Goal: Task Accomplishment & Management: Use online tool/utility

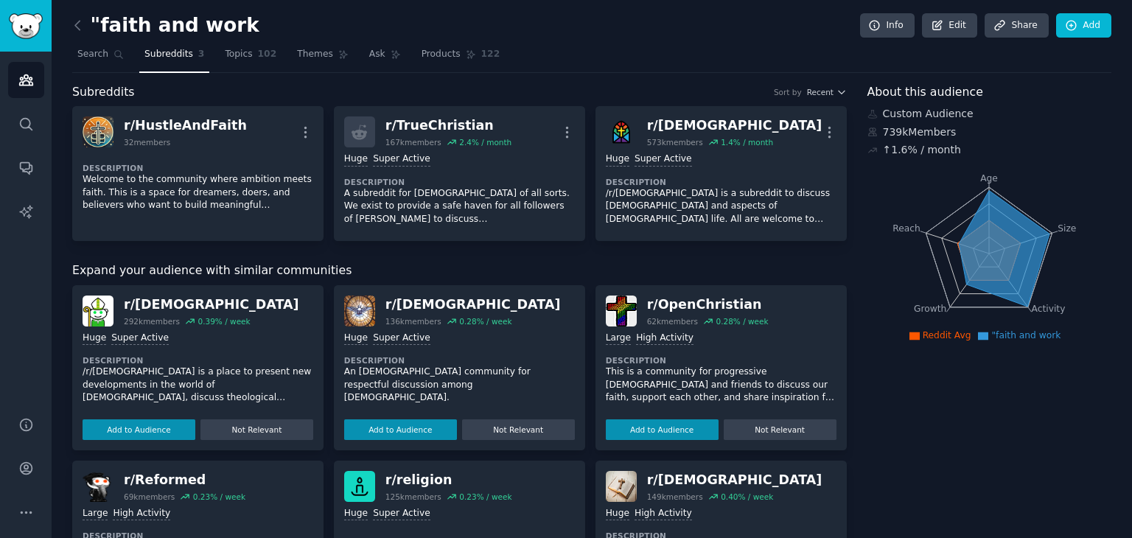
click at [71, 18] on div ""faith and work Info Edit Share Add Search Subreddits 3 Topics 102 Themes Ask P…" at bounding box center [592, 498] width 1080 height 997
click at [77, 27] on icon at bounding box center [77, 25] width 15 height 15
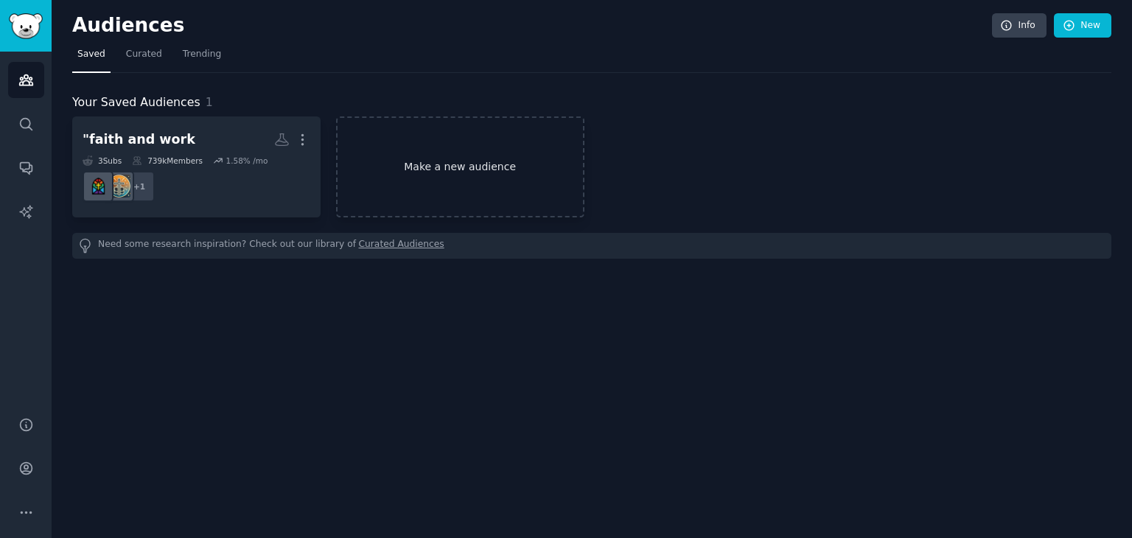
click at [492, 195] on link "Make a new audience" at bounding box center [460, 166] width 248 height 101
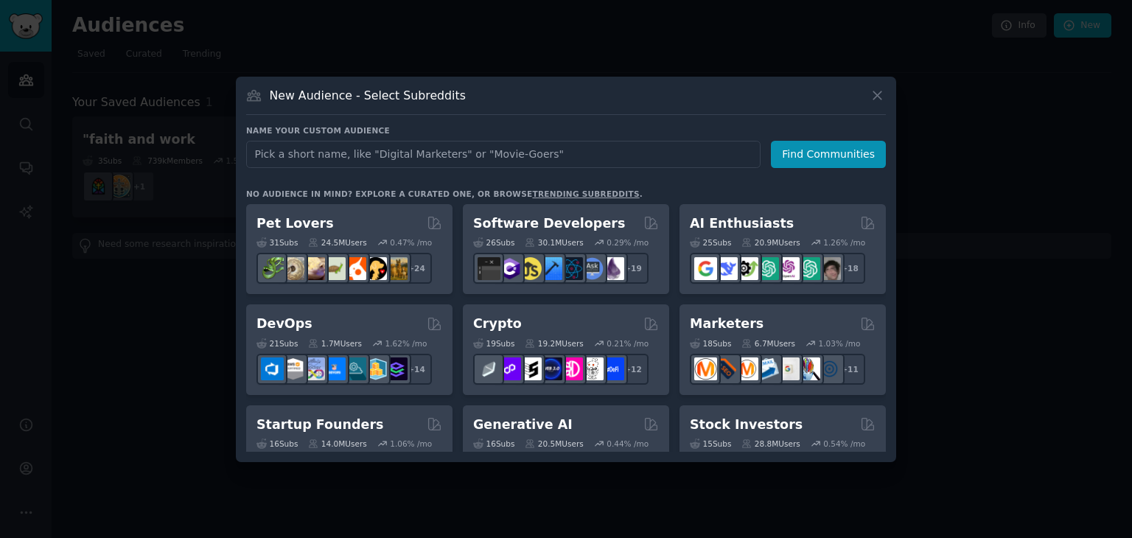
click at [497, 156] on input "text" at bounding box center [503, 154] width 514 height 27
type input "work as worship"
click at [817, 153] on button "Find Communities" at bounding box center [828, 154] width 115 height 27
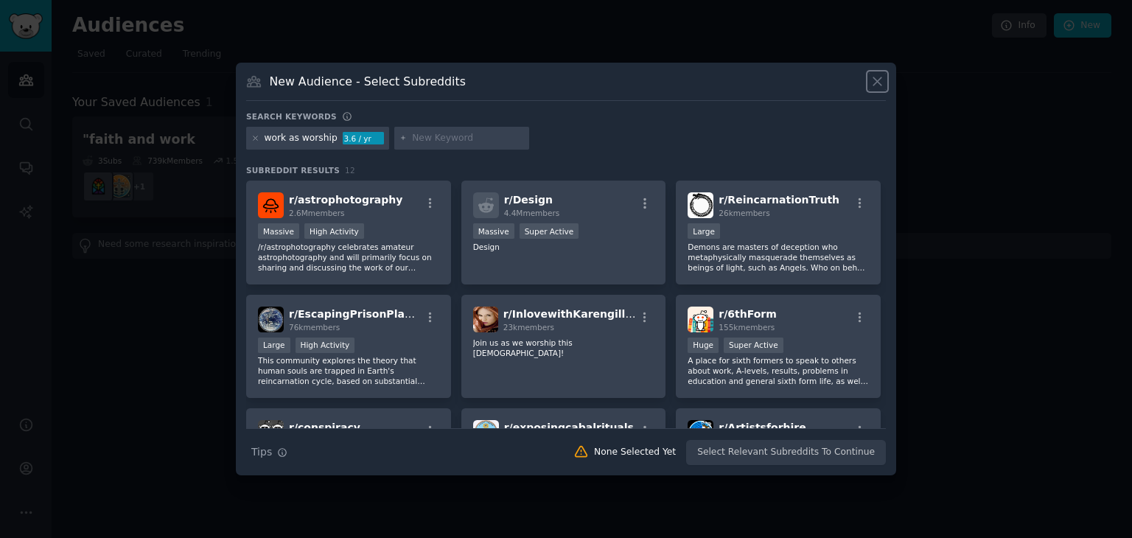
click at [880, 80] on icon at bounding box center [877, 81] width 15 height 15
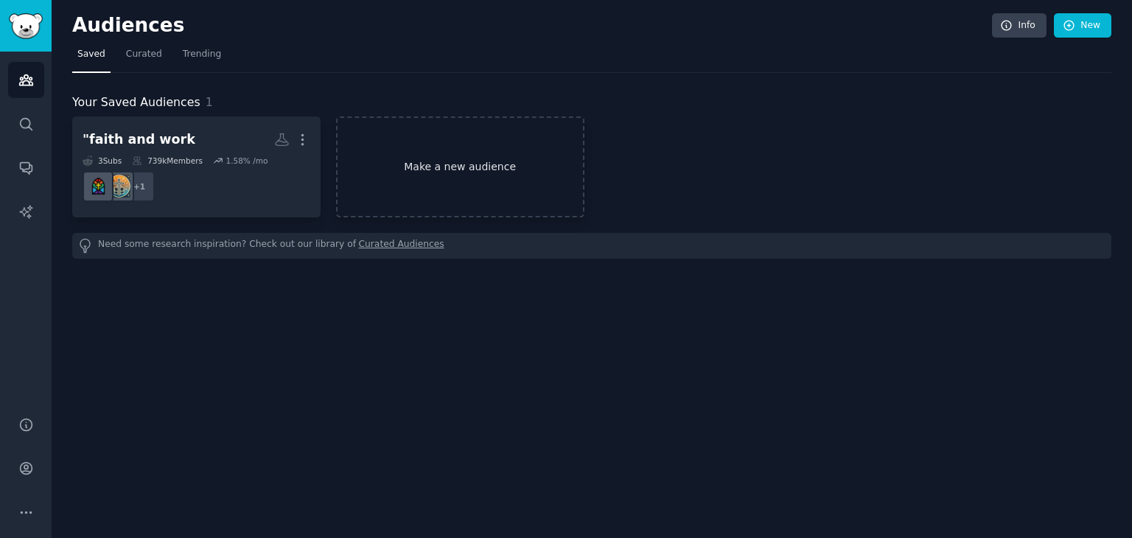
click at [482, 147] on link "Make a new audience" at bounding box center [460, 166] width 248 height 101
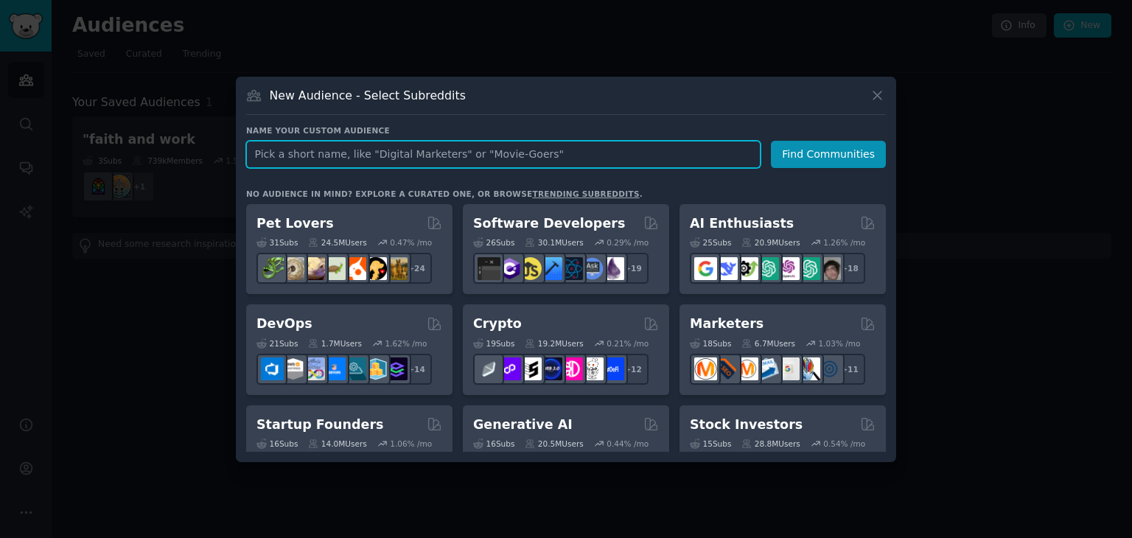
click at [424, 157] on input "text" at bounding box center [503, 154] width 514 height 27
paste input "calling and career"
type input "calling and career"
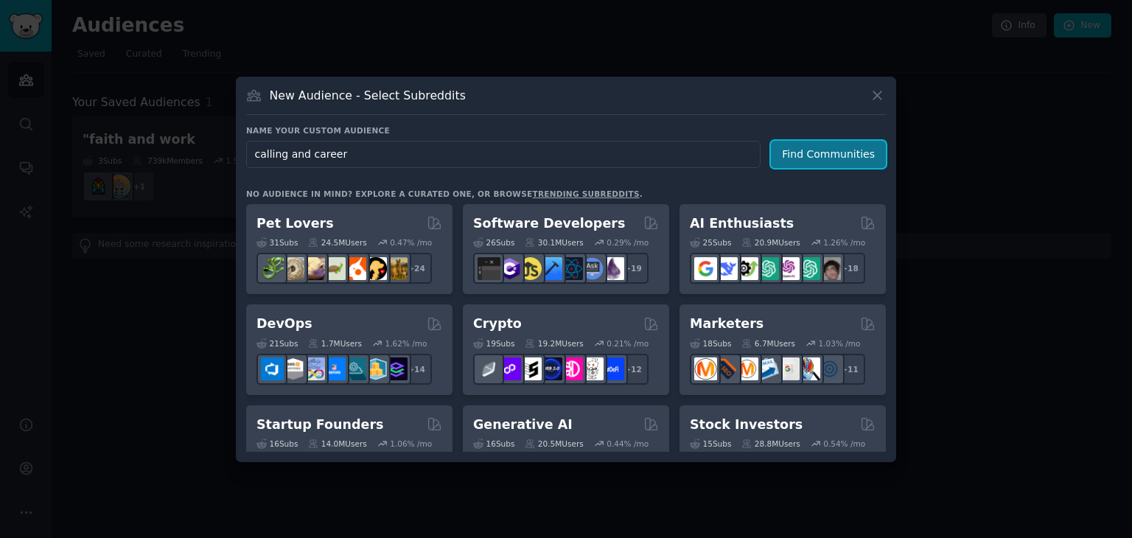
click at [825, 155] on button "Find Communities" at bounding box center [828, 154] width 115 height 27
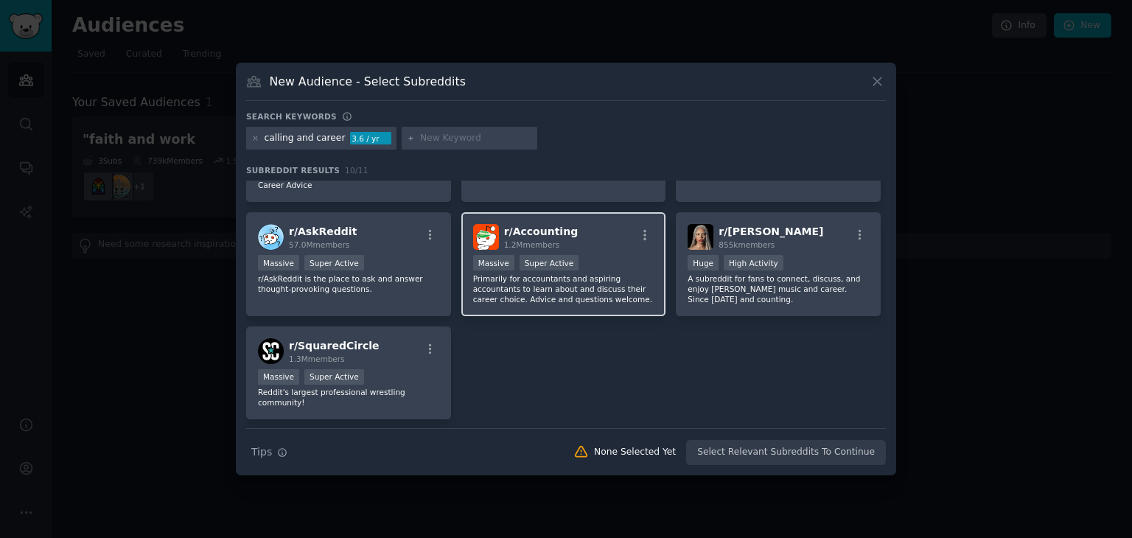
scroll to position [206, 0]
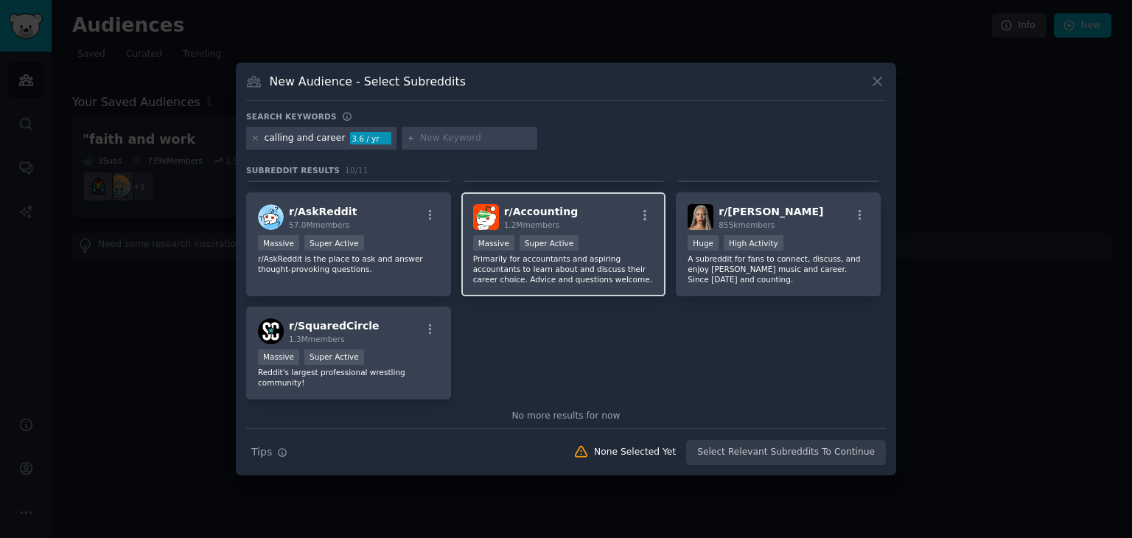
click at [604, 254] on p "Primarily for accountants and aspiring accountants to learn about and discuss t…" at bounding box center [563, 269] width 181 height 31
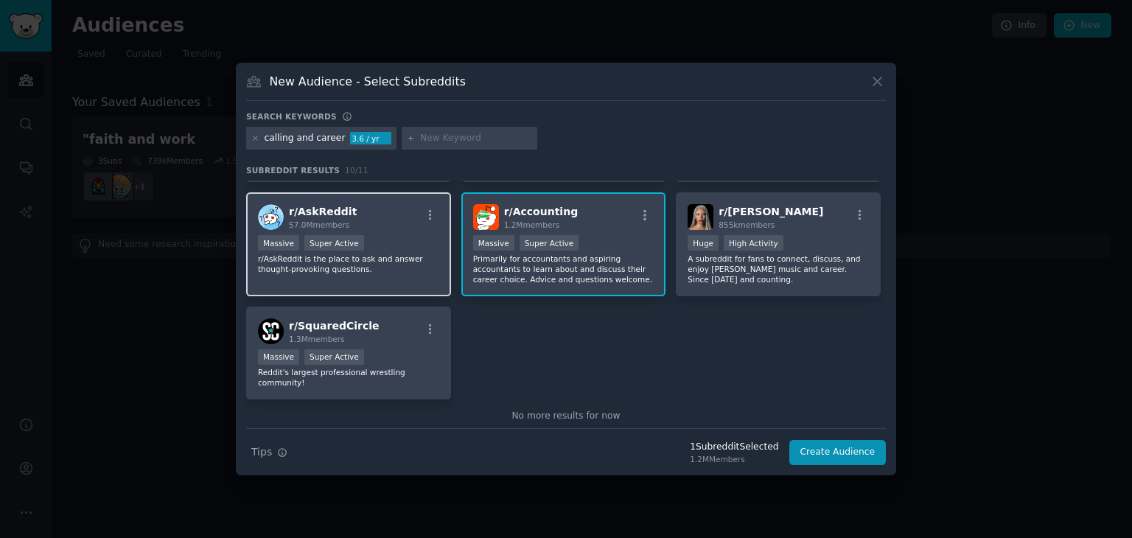
click at [408, 240] on div "Massive Super Active" at bounding box center [348, 244] width 181 height 18
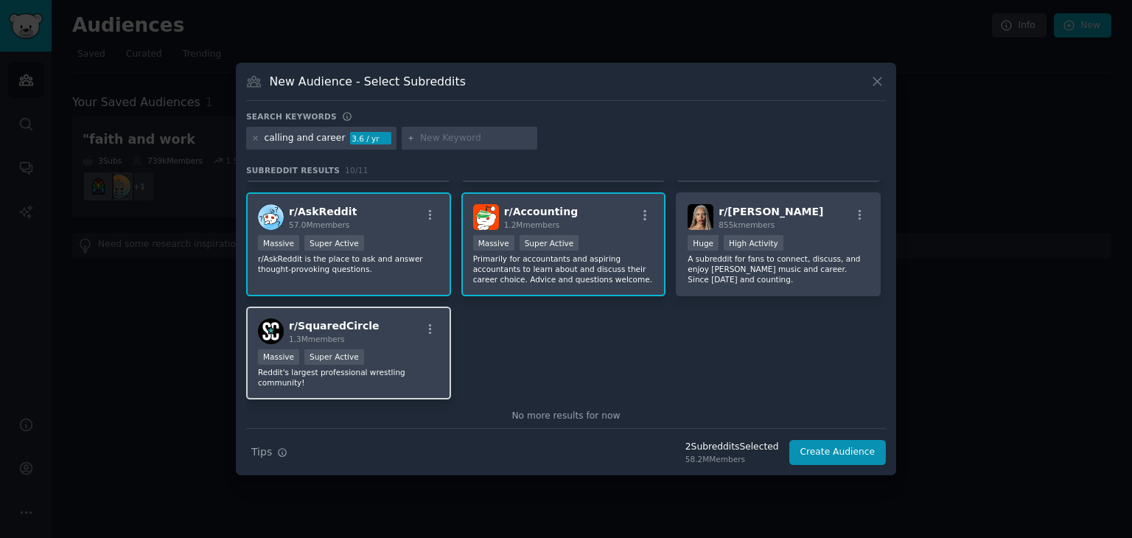
click at [385, 331] on div "r/ SquaredCircle 1.3M members" at bounding box center [348, 331] width 181 height 26
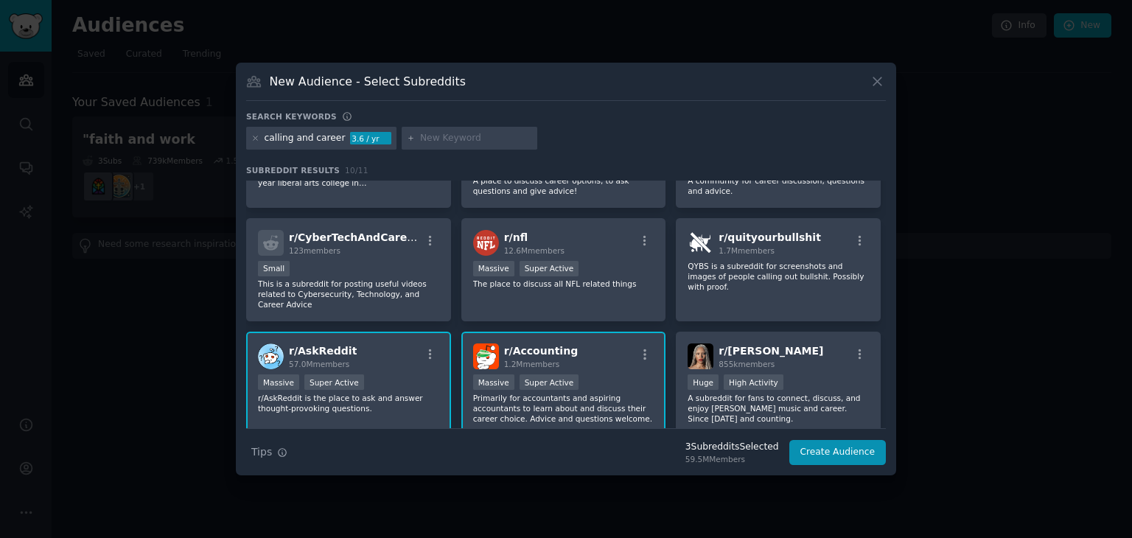
scroll to position [58, 0]
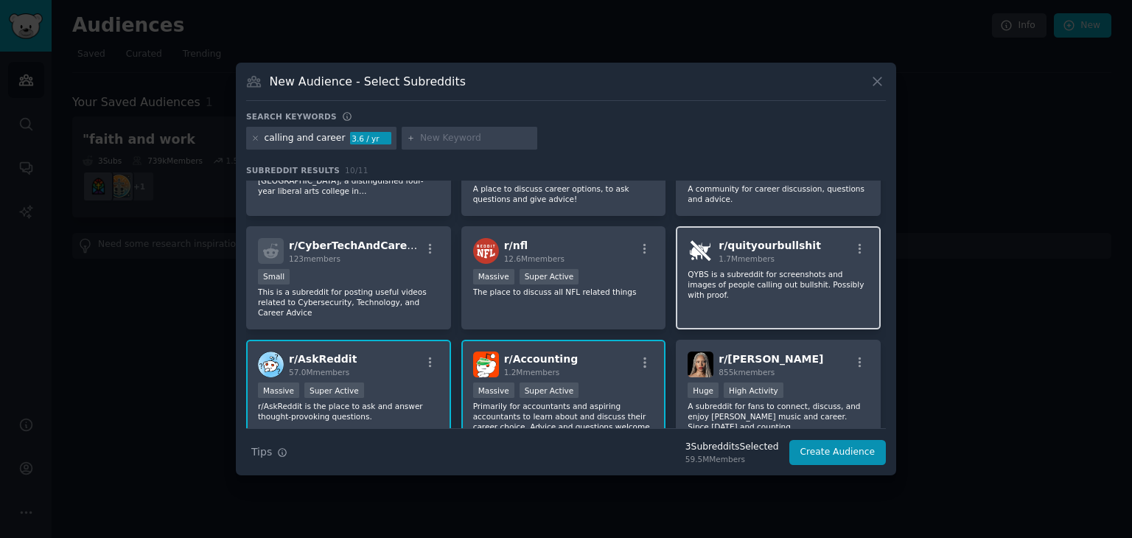
click at [716, 262] on div "r/ quityourbullshit 1.7M members QYBS is a subreddit for screenshots and images…" at bounding box center [778, 278] width 205 height 104
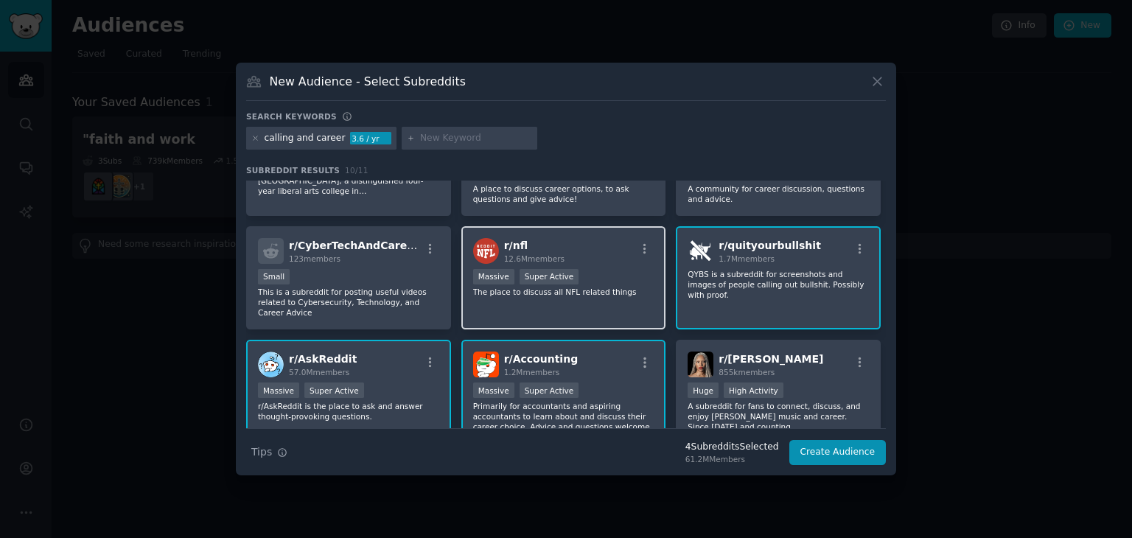
click at [623, 269] on div ">= 95th percentile for submissions / day Massive Super Active" at bounding box center [563, 278] width 181 height 18
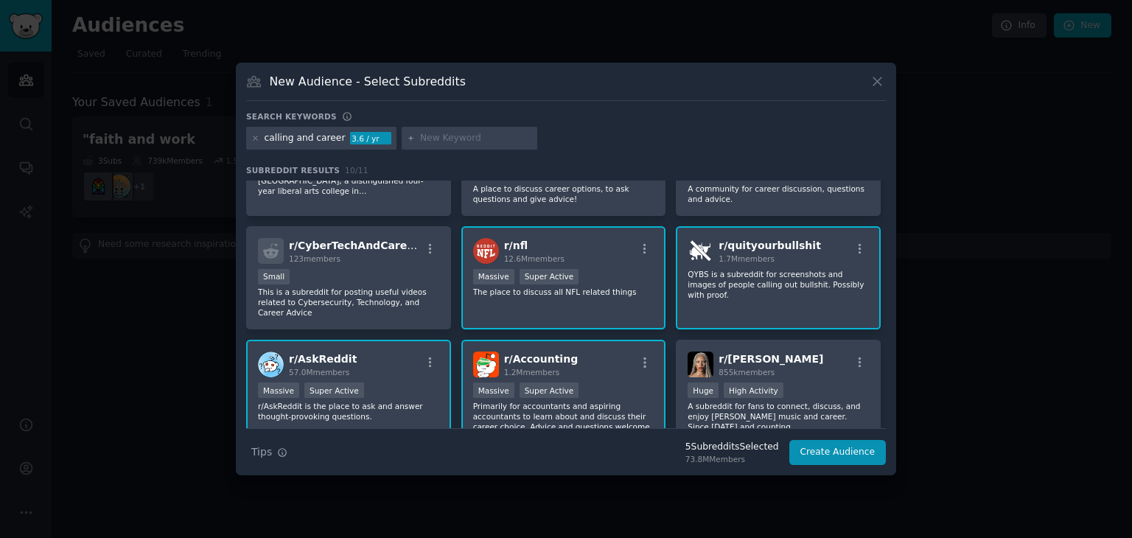
scroll to position [0, 0]
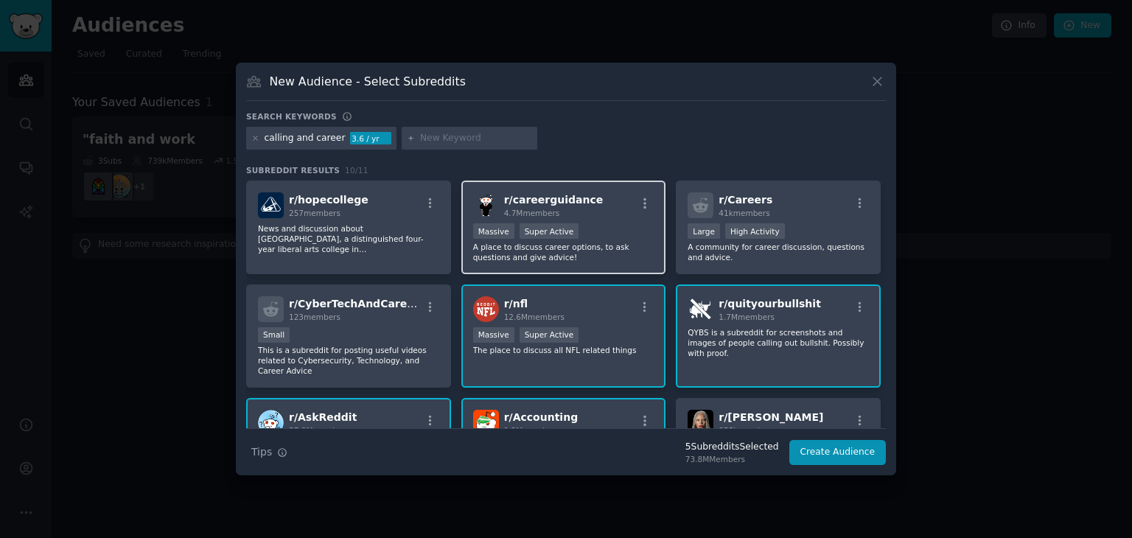
click at [643, 258] on p "A place to discuss career options, to ask questions and give advice!" at bounding box center [563, 252] width 181 height 21
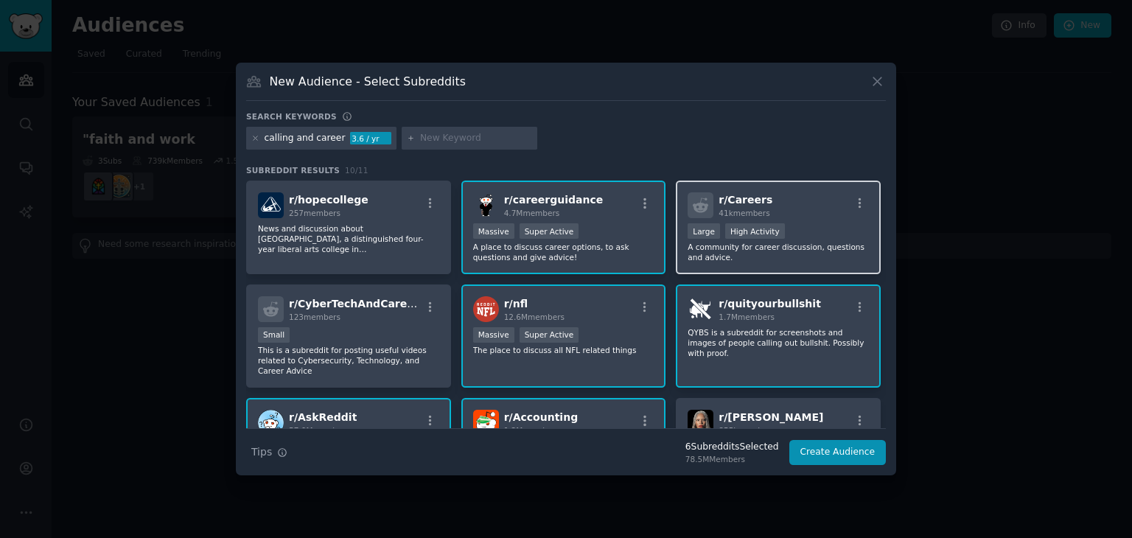
click at [724, 242] on p "A community for career discussion, questions and advice." at bounding box center [778, 252] width 181 height 21
click at [858, 455] on button "Create Audience" at bounding box center [837, 452] width 97 height 25
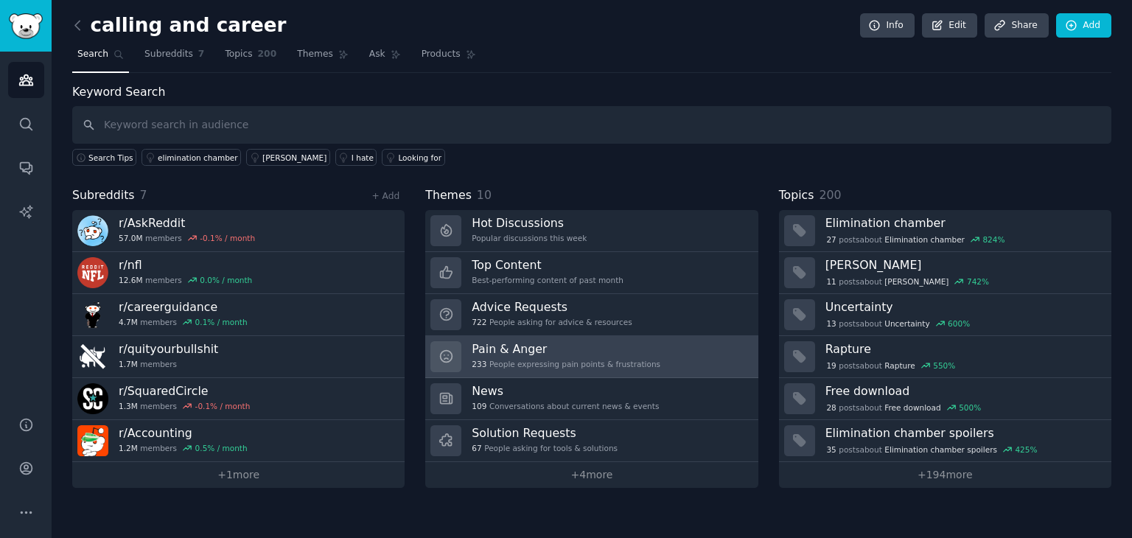
click at [531, 349] on h3 "Pain & Anger" at bounding box center [566, 348] width 189 height 15
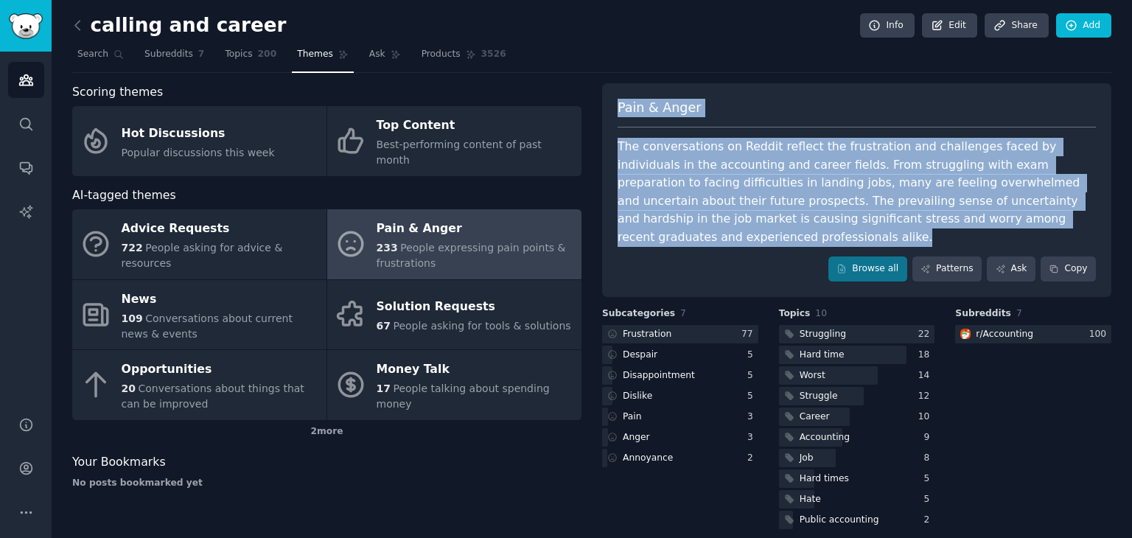
drag, startPoint x: 619, startPoint y: 107, endPoint x: 993, endPoint y: 217, distance: 390.2
click at [993, 217] on div "Pain & [PERSON_NAME] The conversations on Reddit reflect the frustration and ch…" at bounding box center [856, 190] width 509 height 214
copy div "Pain & [PERSON_NAME] The conversations on Reddit reflect the frustration and ch…"
click at [75, 27] on icon at bounding box center [77, 25] width 15 height 15
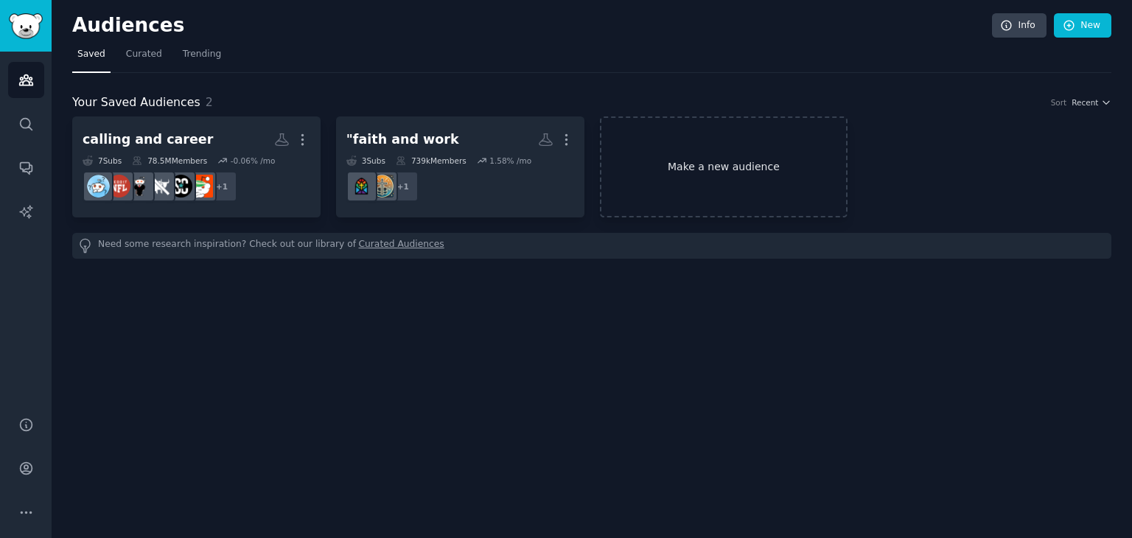
click at [675, 171] on link "Make a new audience" at bounding box center [724, 166] width 248 height 101
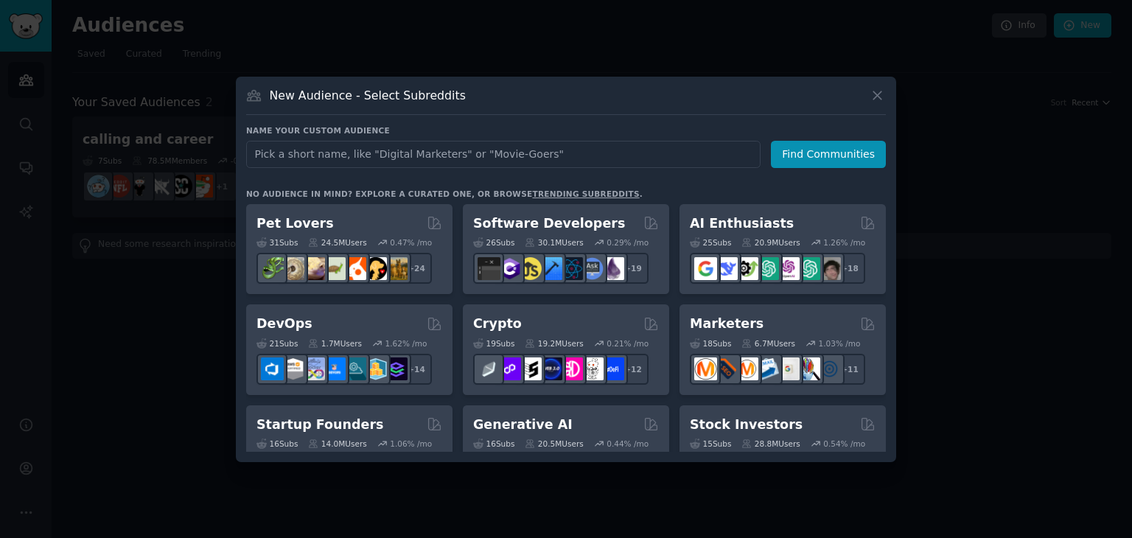
click at [509, 149] on input "text" at bounding box center [503, 154] width 514 height 27
type input "work as worship"
click at [836, 156] on button "Find Communities" at bounding box center [828, 154] width 115 height 27
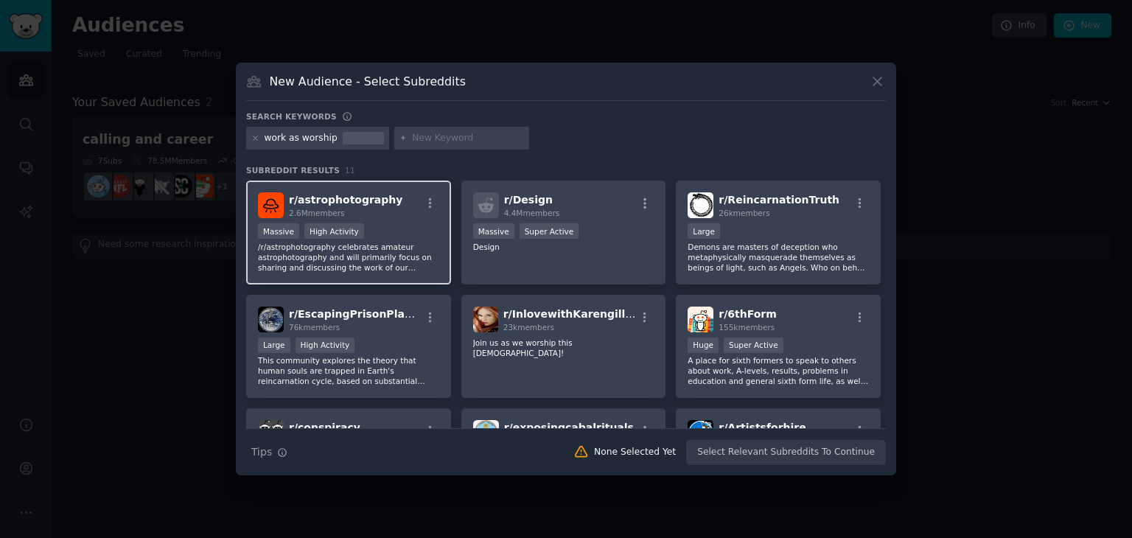
click at [356, 254] on p "/r/astrophotography celebrates amateur astrophotography and will primarily focu…" at bounding box center [348, 257] width 181 height 31
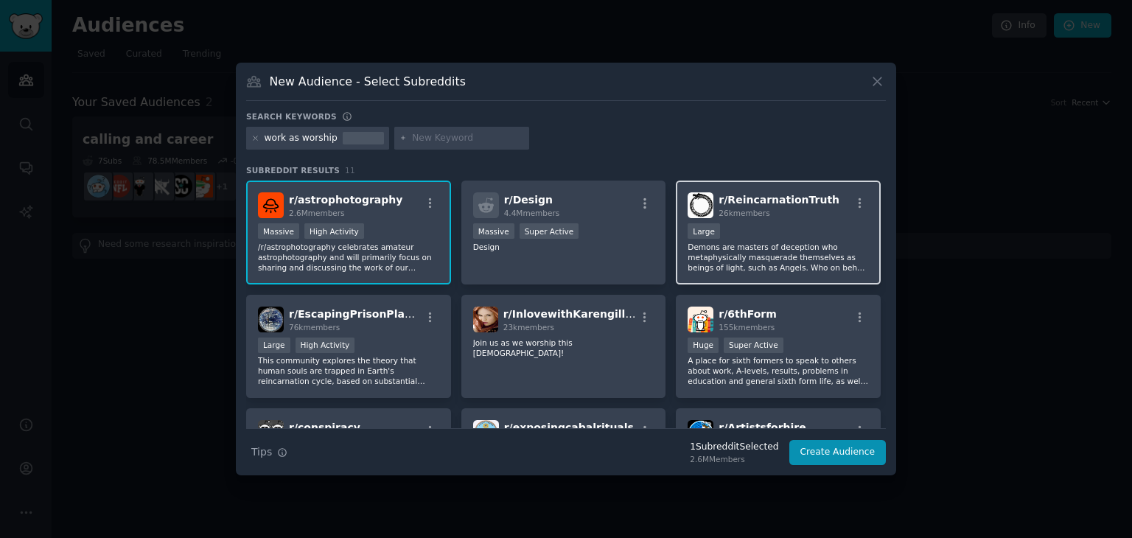
click at [817, 244] on p "Demons are masters of deception who metaphysically masquerade themselves as bei…" at bounding box center [778, 257] width 181 height 31
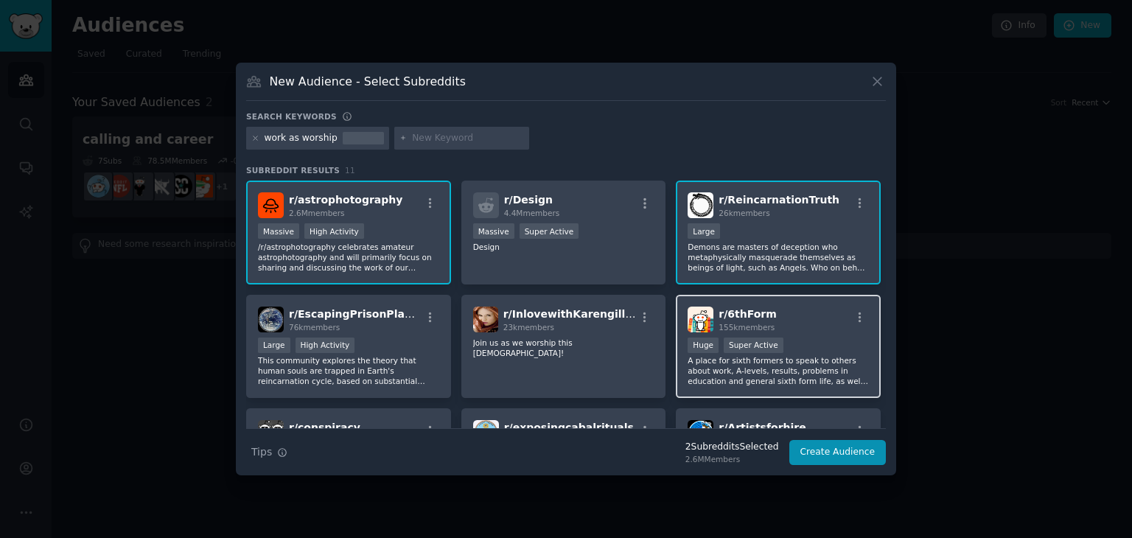
click at [789, 328] on div "r/ 6thForm 155k members" at bounding box center [778, 320] width 181 height 26
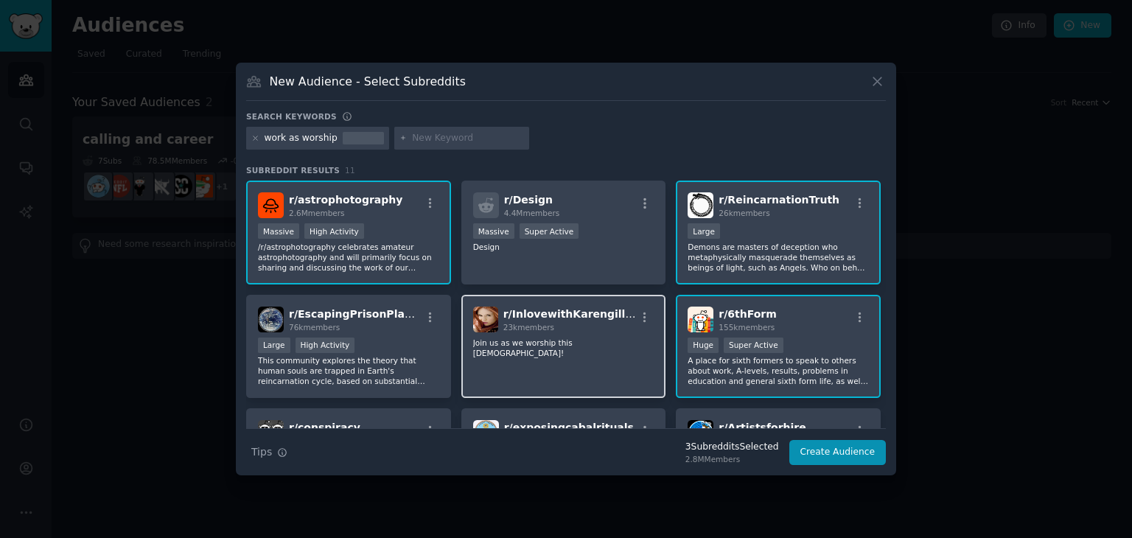
click at [606, 329] on div "23k members" at bounding box center [569, 327] width 133 height 10
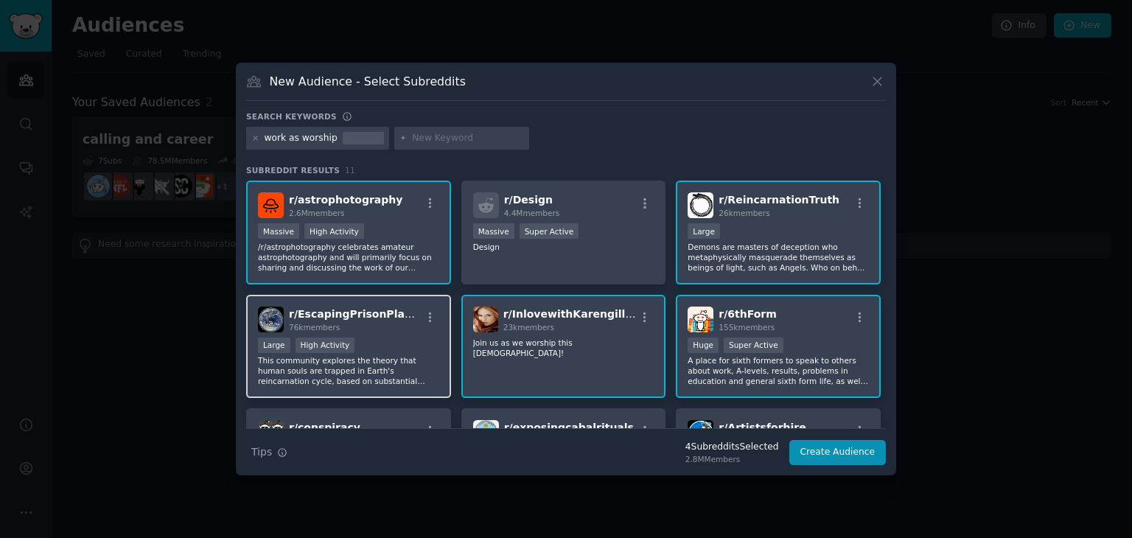
click at [366, 335] on div "r/ EscapingPrisonPlanet 76k members Large High Activity This community explores…" at bounding box center [348, 347] width 205 height 104
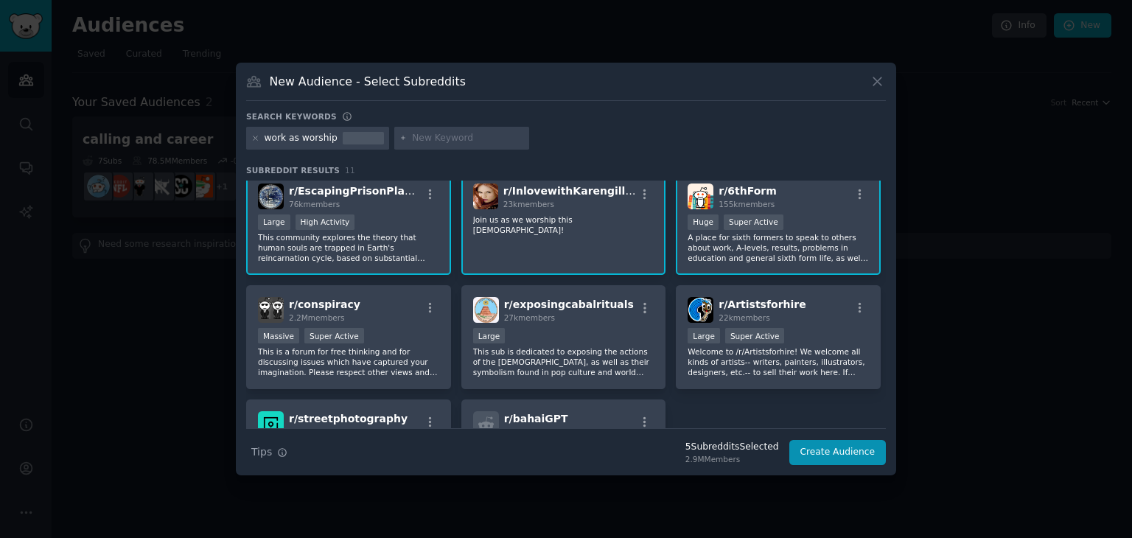
scroll to position [147, 0]
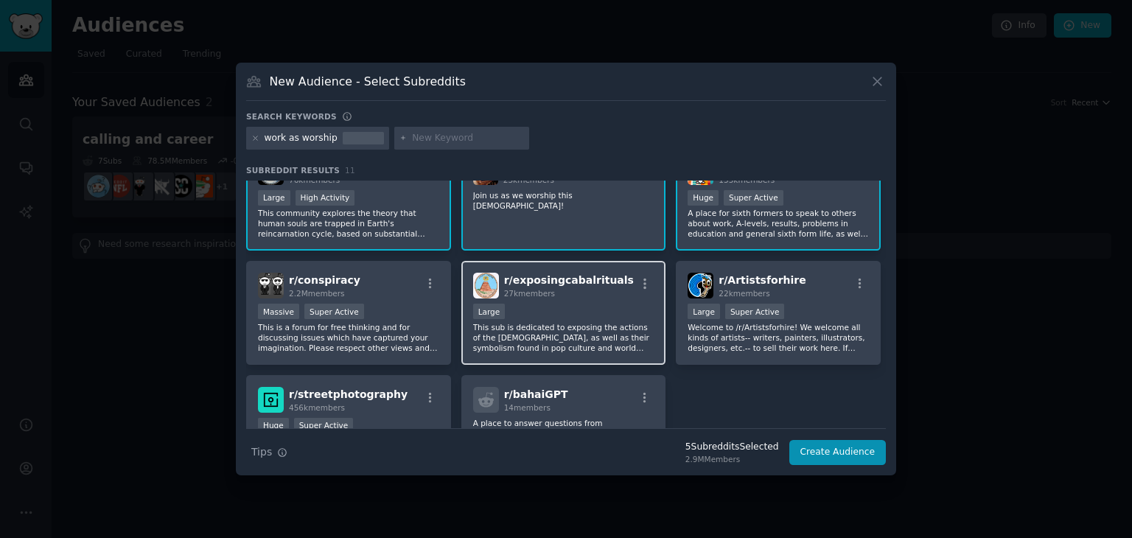
click at [546, 327] on p "This sub is dedicated to exposing the actions of the [DEMOGRAPHIC_DATA], as wel…" at bounding box center [563, 337] width 181 height 31
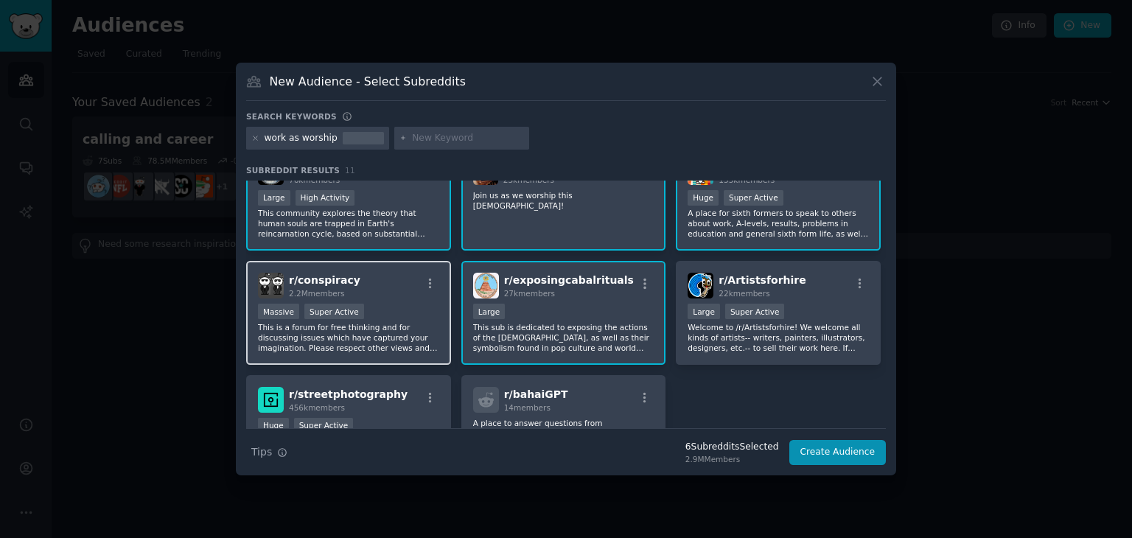
click at [392, 327] on p "This is a forum for free thinking and for discussing issues which have captured…" at bounding box center [348, 337] width 181 height 31
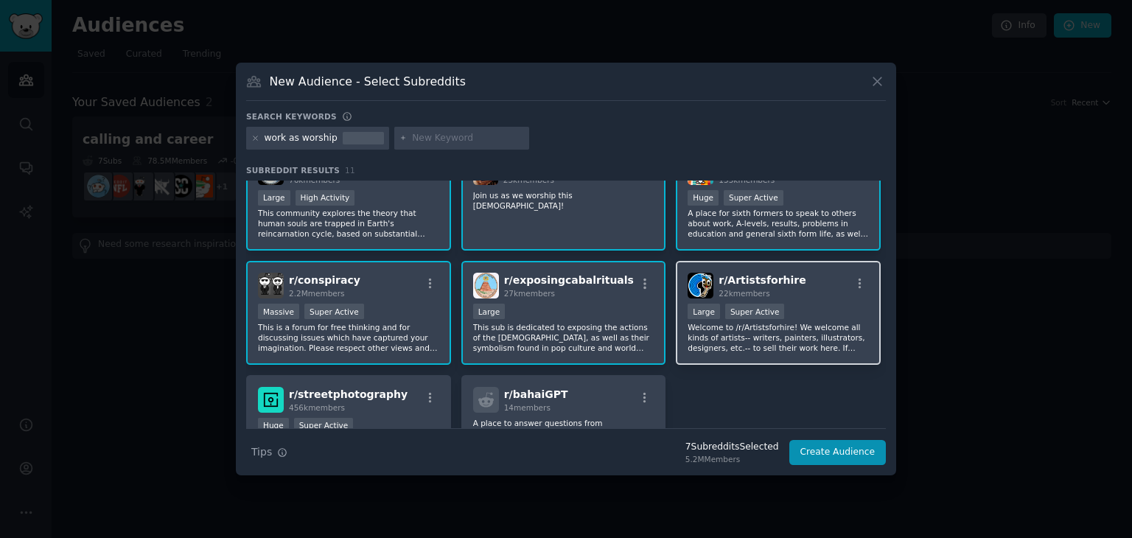
click at [728, 332] on p "Welcome to /r/Artistsforhire! We welcome all kinds of artists-- writers, painte…" at bounding box center [778, 337] width 181 height 31
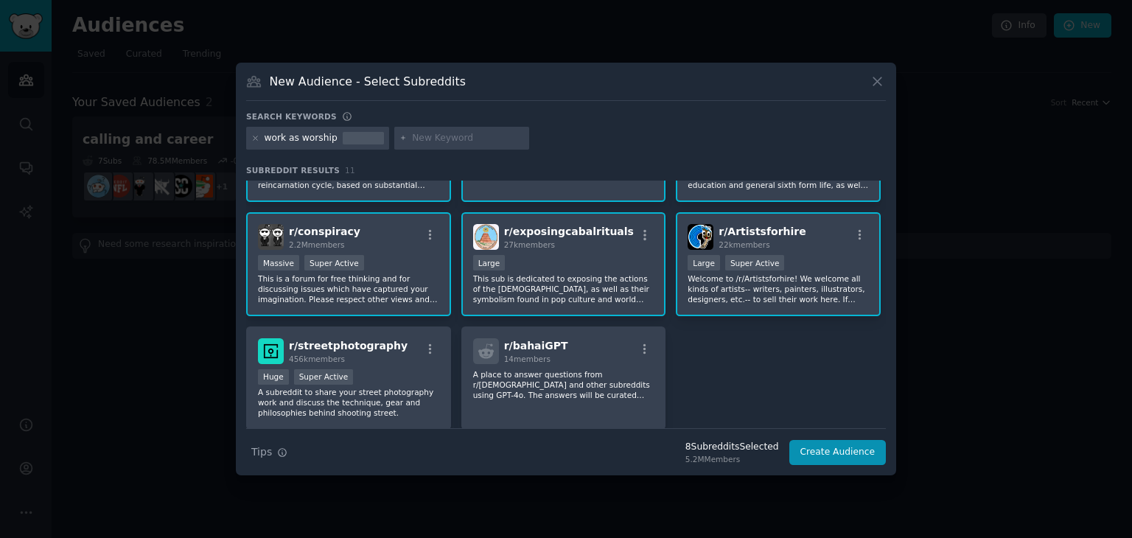
scroll to position [221, 0]
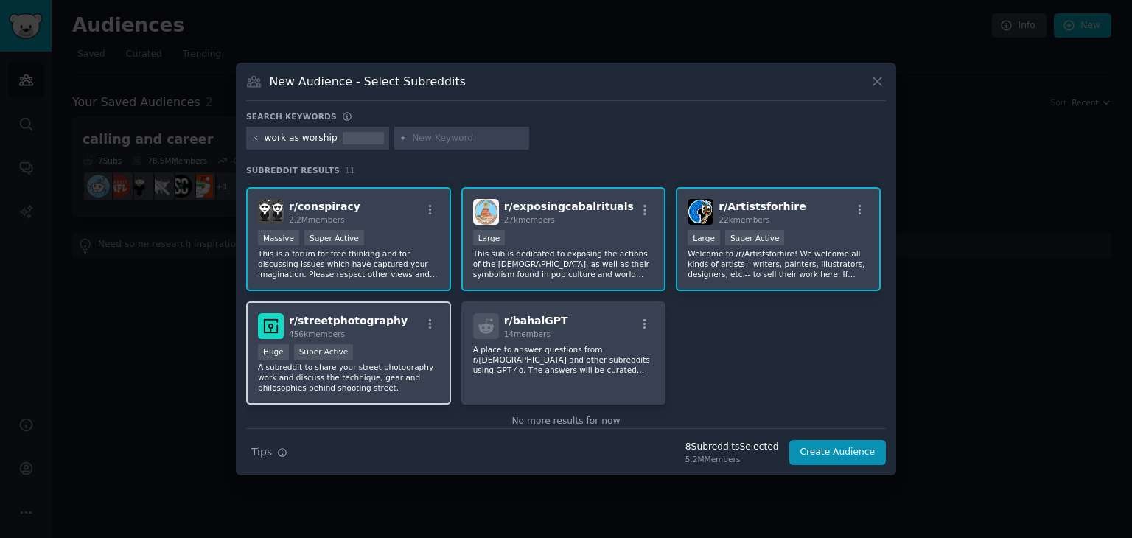
click at [386, 353] on div "Huge Super Active" at bounding box center [348, 353] width 181 height 18
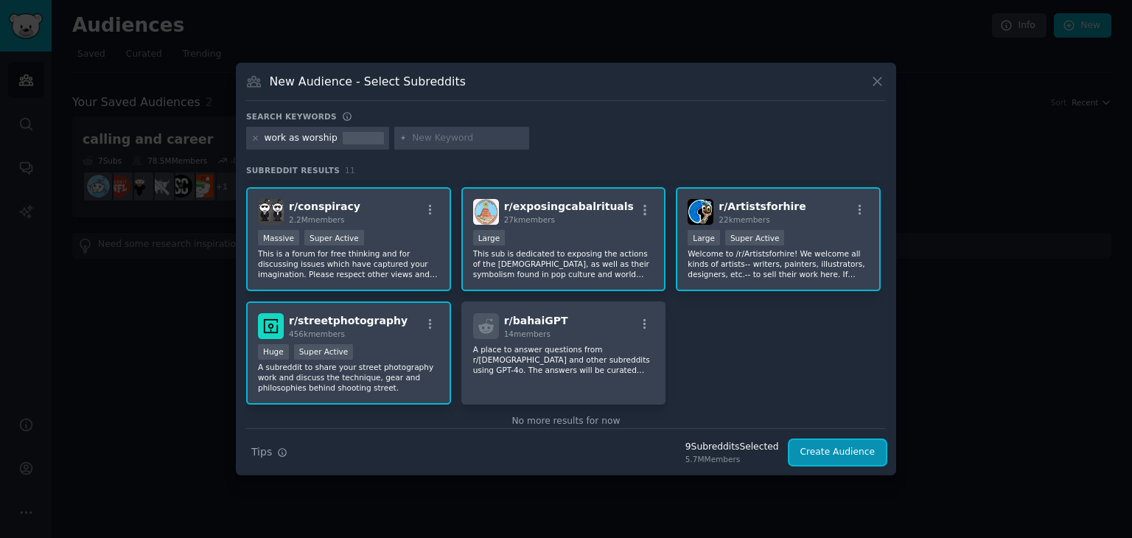
click at [836, 457] on button "Create Audience" at bounding box center [837, 452] width 97 height 25
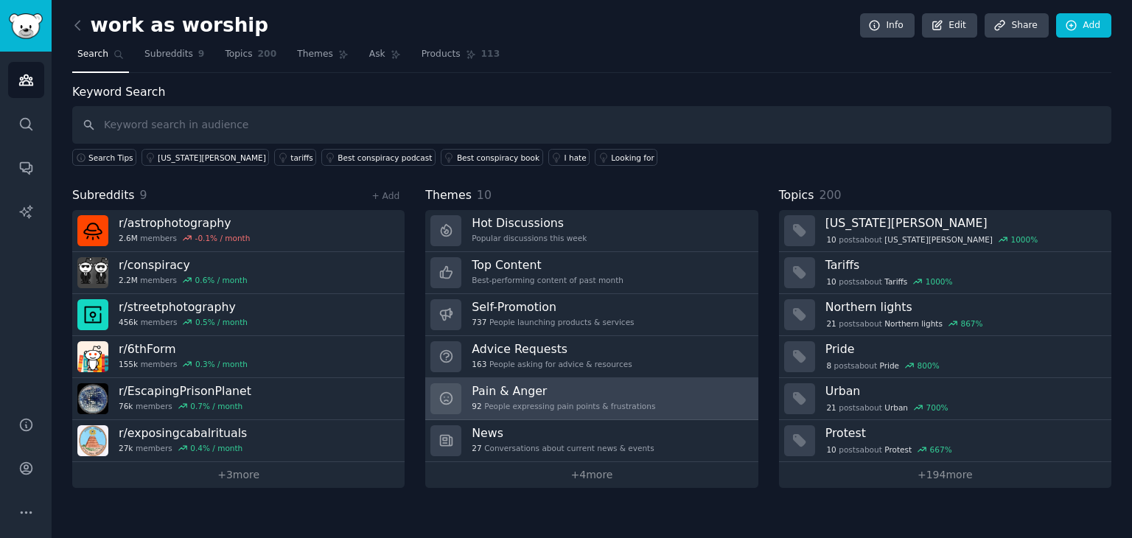
click at [617, 394] on h3 "Pain & Anger" at bounding box center [564, 390] width 184 height 15
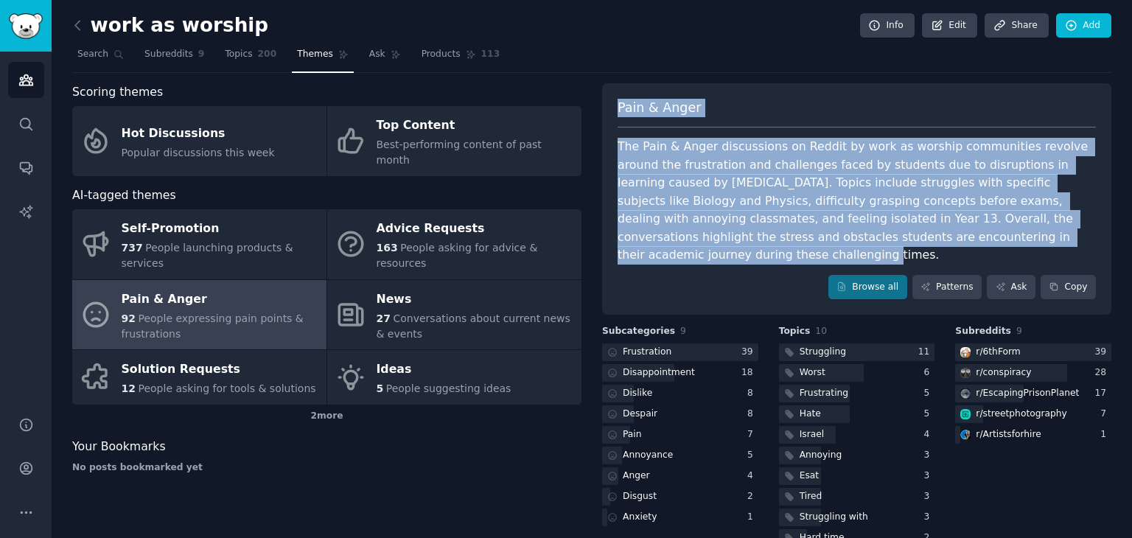
drag, startPoint x: 618, startPoint y: 105, endPoint x: 920, endPoint y: 233, distance: 328.9
click at [921, 234] on div "Pain & [PERSON_NAME] The Pain & [PERSON_NAME] discussions on Reddit by work as …" at bounding box center [856, 199] width 509 height 232
copy div "Pain & [PERSON_NAME] The Pain & [PERSON_NAME] discussions on Reddit by work as …"
